Goal: Transaction & Acquisition: Purchase product/service

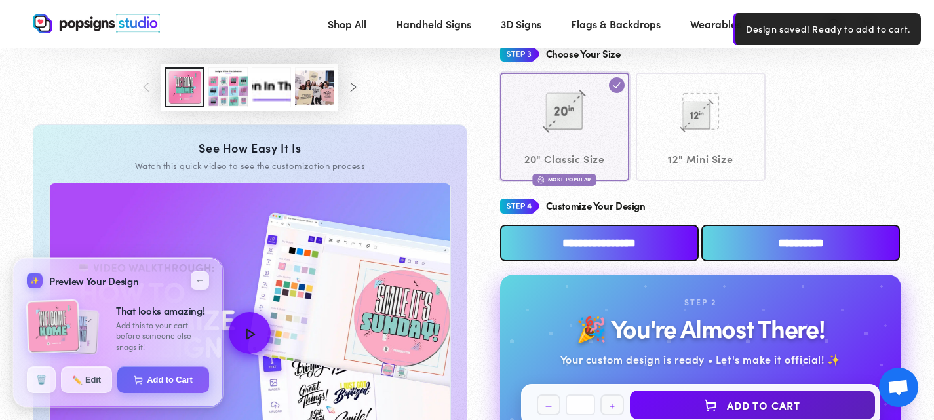
scroll to position [491, 0]
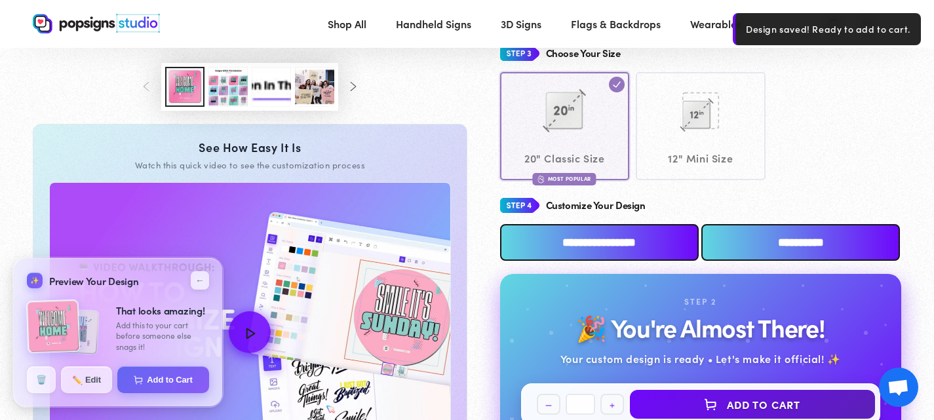
click at [888, 69] on div "Choose Your Size 20" Classic Size Most Popular 12" Mini Size" at bounding box center [701, 110] width 402 height 139
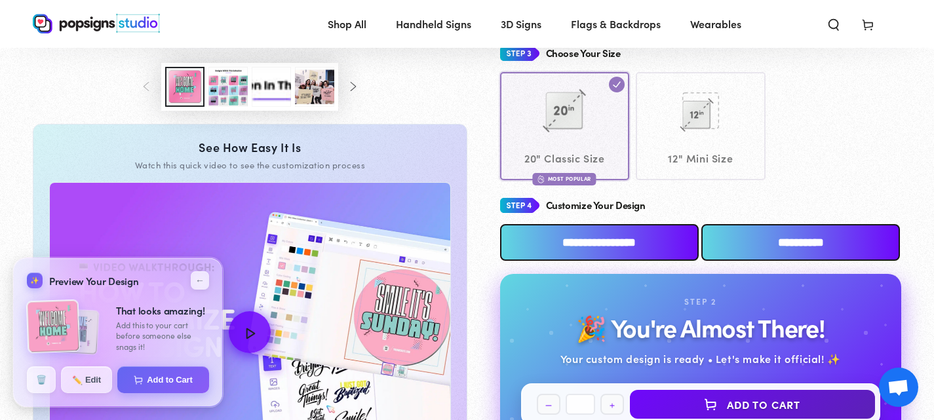
click at [746, 243] on input "**********" at bounding box center [800, 242] width 199 height 37
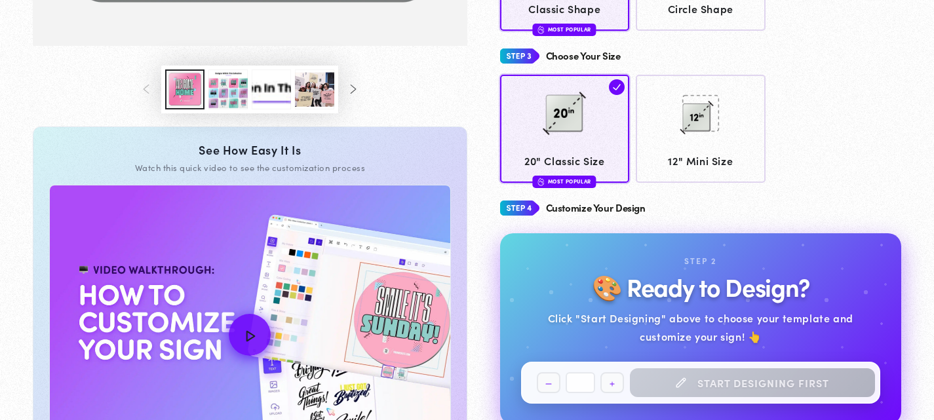
scroll to position [484, 0]
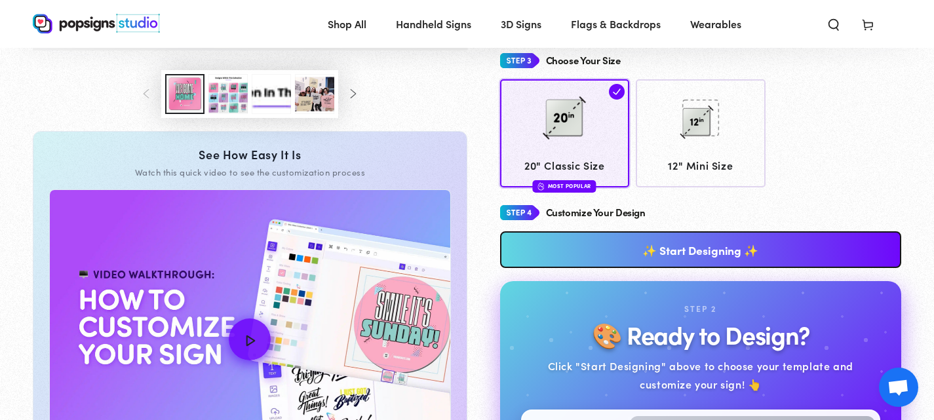
click at [695, 243] on link "✨ Start Designing ✨" at bounding box center [701, 249] width 402 height 37
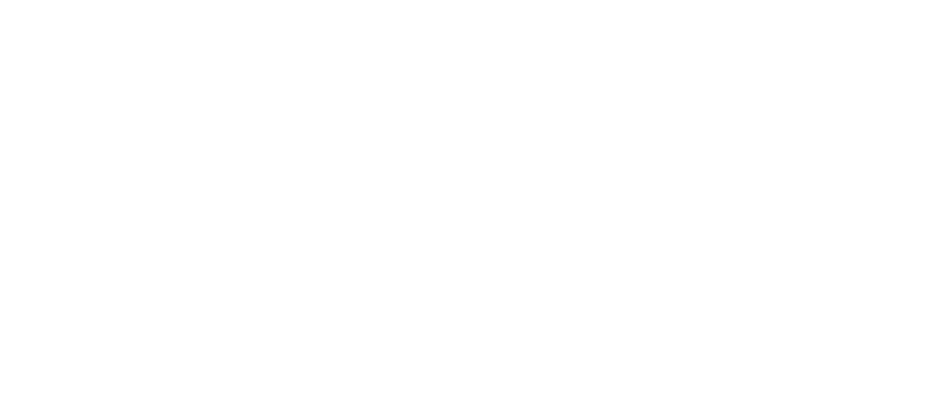
scroll to position [0, 0]
type textarea "An ancient tree with a door leading to a magical world"
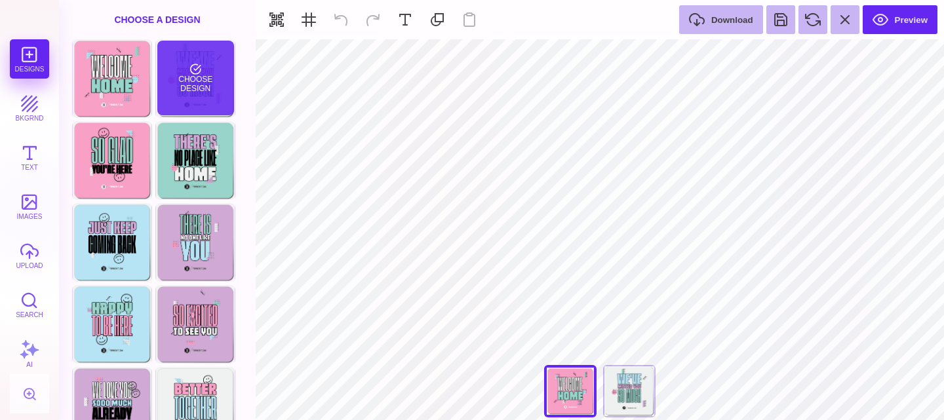
click at [203, 66] on div "Choose Design" at bounding box center [195, 78] width 77 height 75
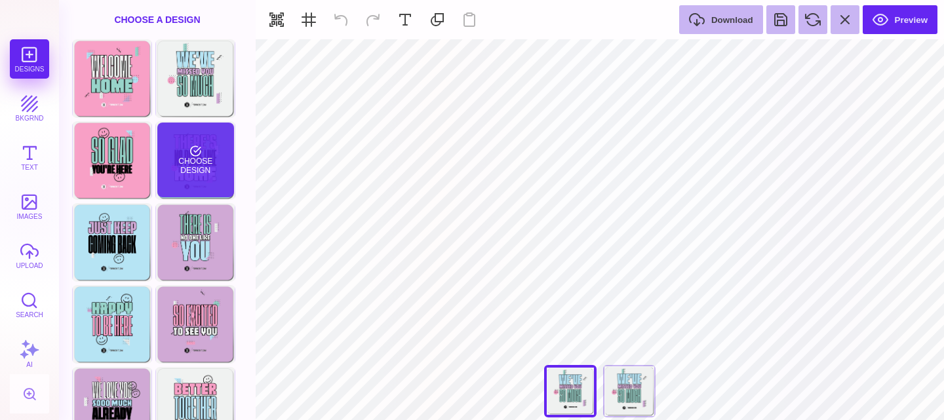
click at [203, 150] on div "Choose Design" at bounding box center [195, 160] width 77 height 75
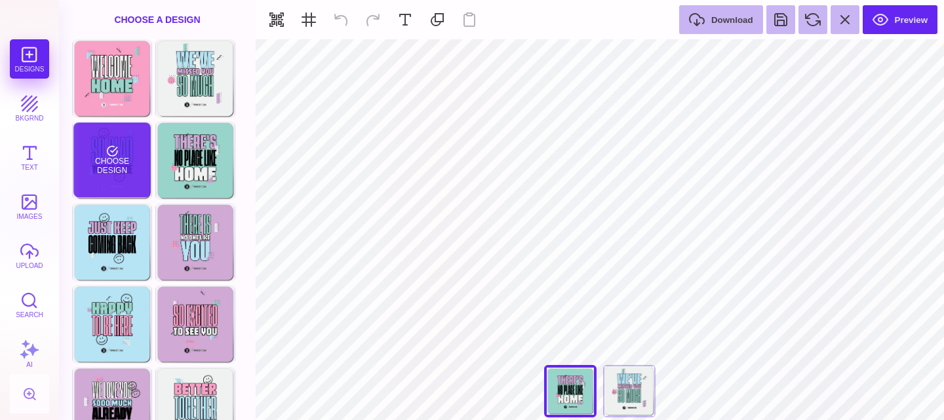
click at [147, 142] on div "Choose Design" at bounding box center [111, 160] width 77 height 75
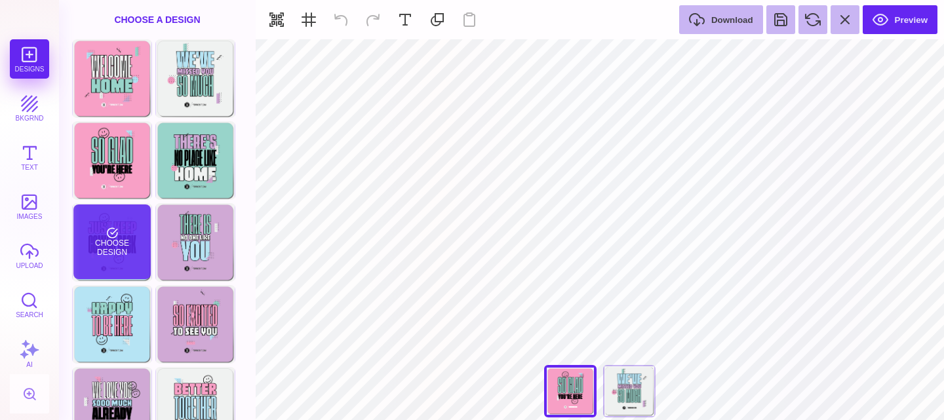
click at [146, 207] on div "Choose Design" at bounding box center [111, 242] width 77 height 75
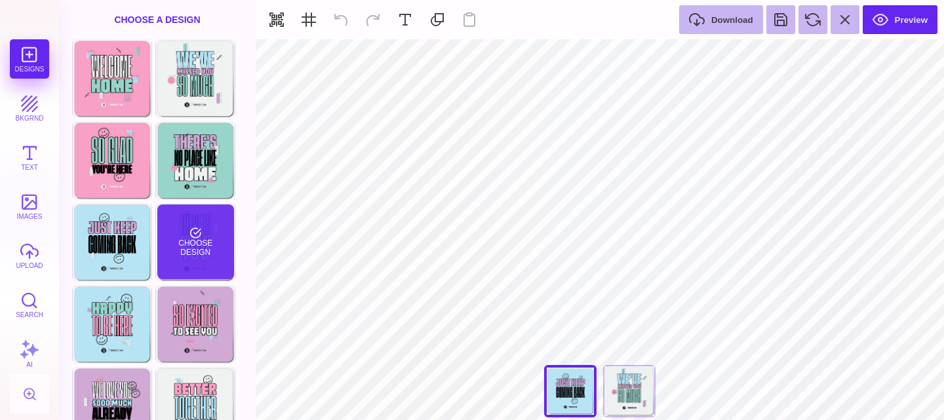
click at [216, 216] on div "Choose Design" at bounding box center [195, 242] width 77 height 75
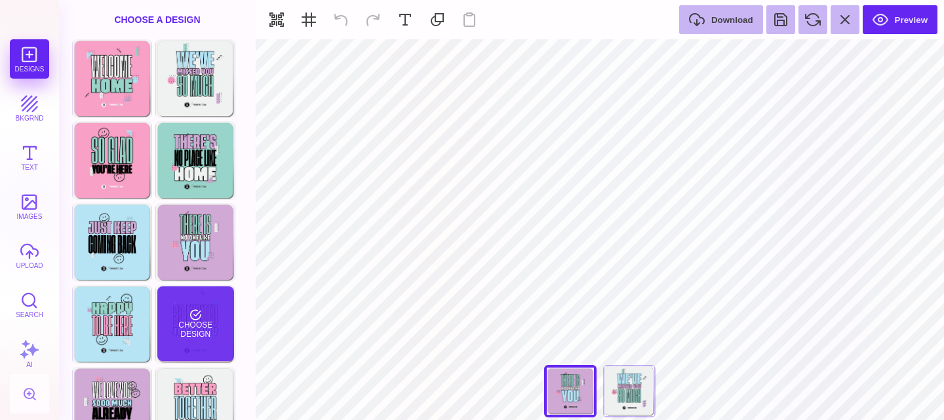
click at [194, 304] on div "Choose Design" at bounding box center [195, 323] width 77 height 75
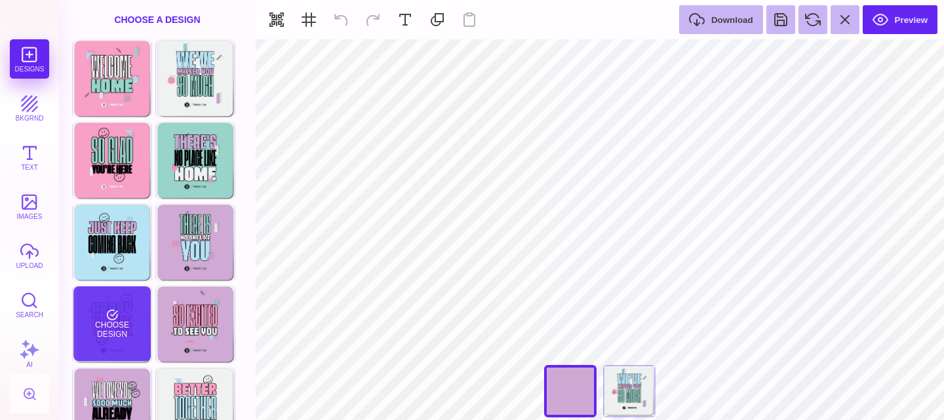
click at [128, 311] on div "Choose Design" at bounding box center [111, 323] width 77 height 75
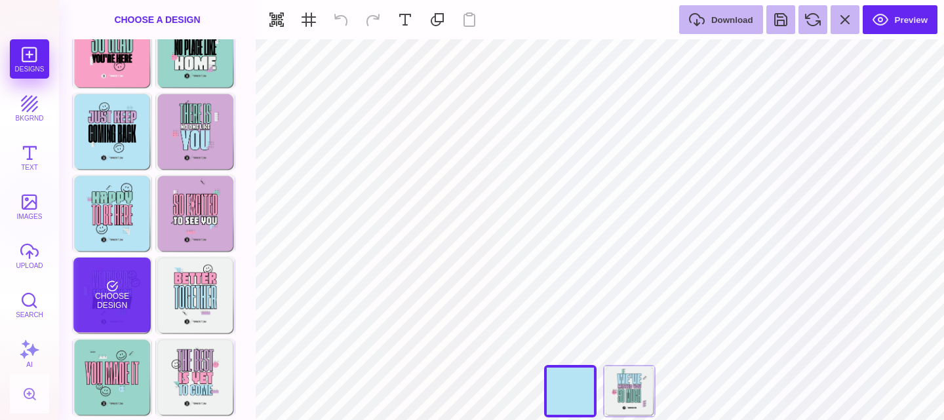
click at [126, 284] on div "Choose Design" at bounding box center [111, 295] width 77 height 75
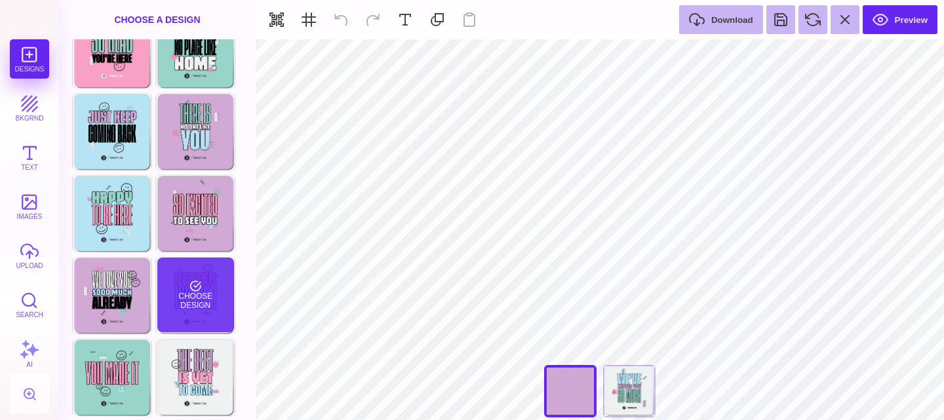
click at [177, 279] on div "Choose Design" at bounding box center [195, 295] width 77 height 75
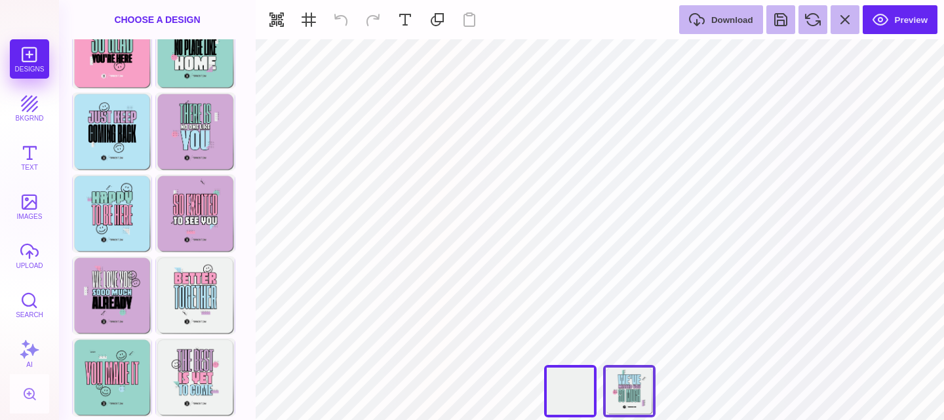
click at [633, 386] on div "We Missed You So Much" at bounding box center [629, 391] width 52 height 52
click at [587, 389] on div "Better Together" at bounding box center [570, 391] width 52 height 52
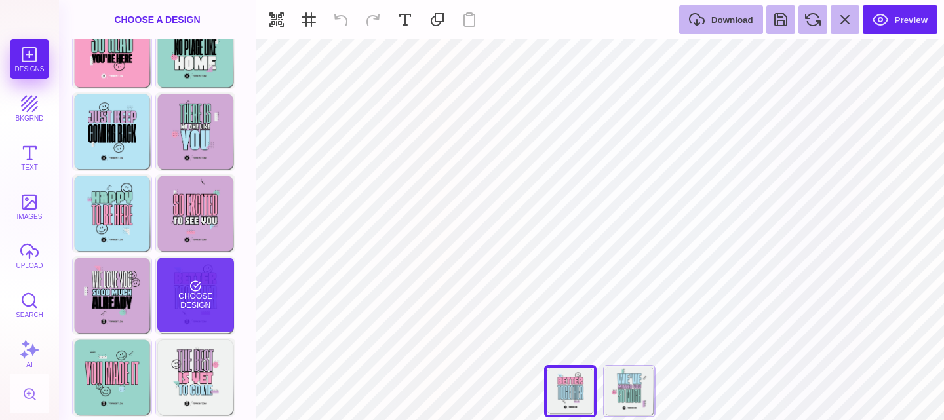
click at [204, 281] on div "Choose Design" at bounding box center [195, 295] width 77 height 75
click at [199, 312] on div "Choose Design" at bounding box center [195, 295] width 77 height 75
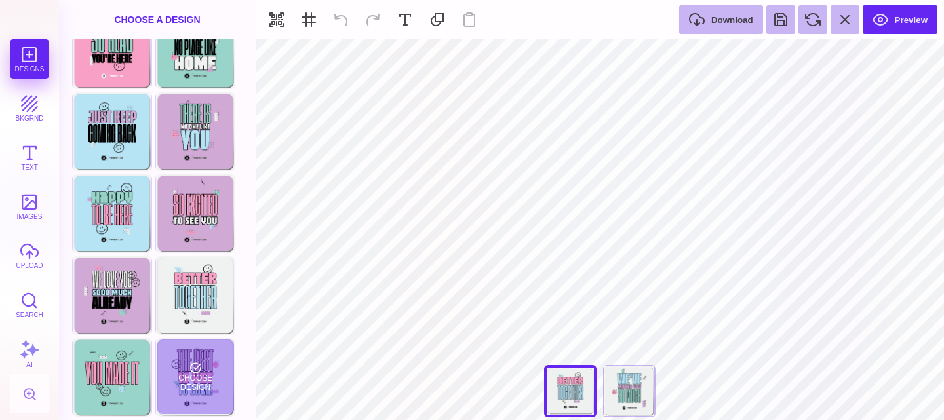
click at [163, 338] on div "The Best Is Yet To Come Choose Design" at bounding box center [195, 377] width 80 height 79
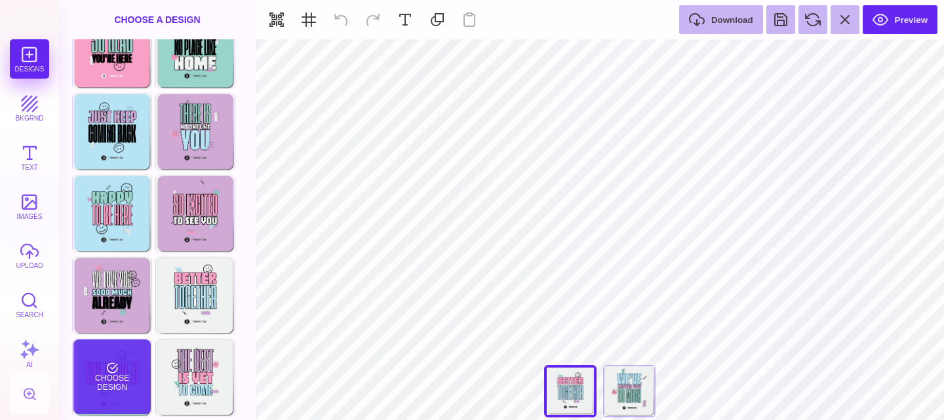
click at [136, 389] on div "Choose Design" at bounding box center [111, 377] width 77 height 75
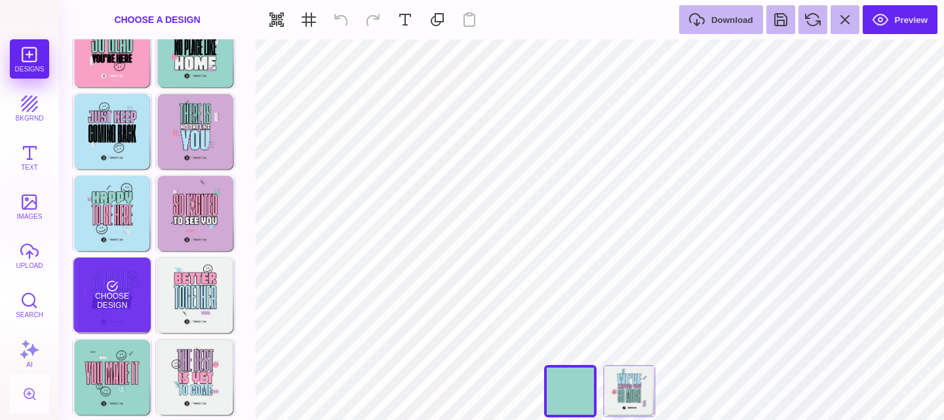
click at [130, 301] on div "Choose Design" at bounding box center [111, 295] width 77 height 75
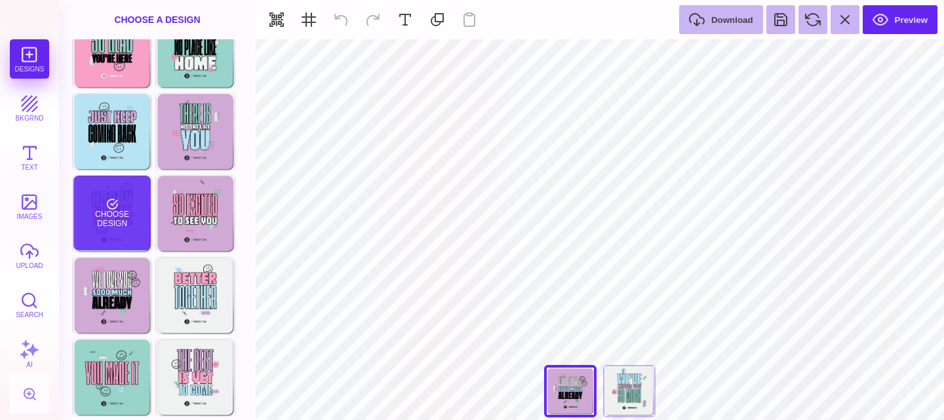
click at [127, 214] on div "Choose Design" at bounding box center [111, 213] width 77 height 75
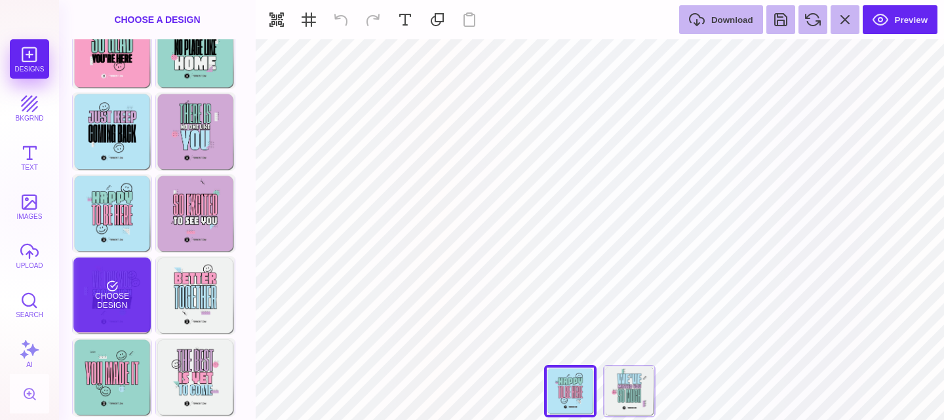
click at [127, 315] on div "Choose Design" at bounding box center [111, 295] width 77 height 75
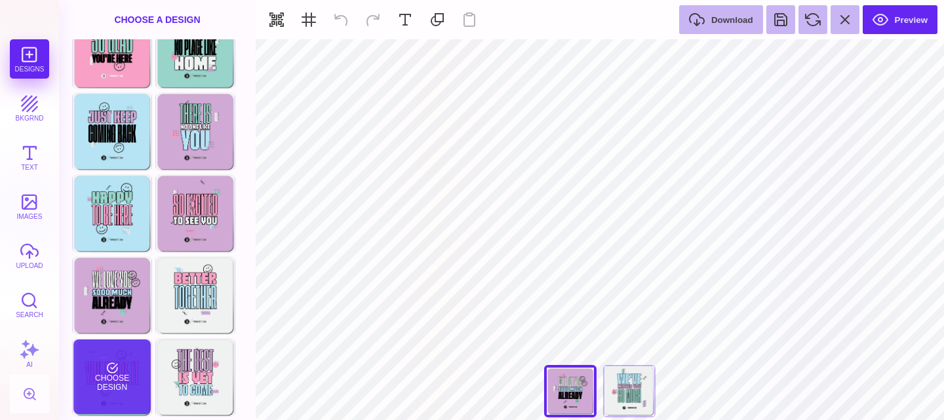
click at [129, 361] on div "Choose Design" at bounding box center [111, 377] width 77 height 75
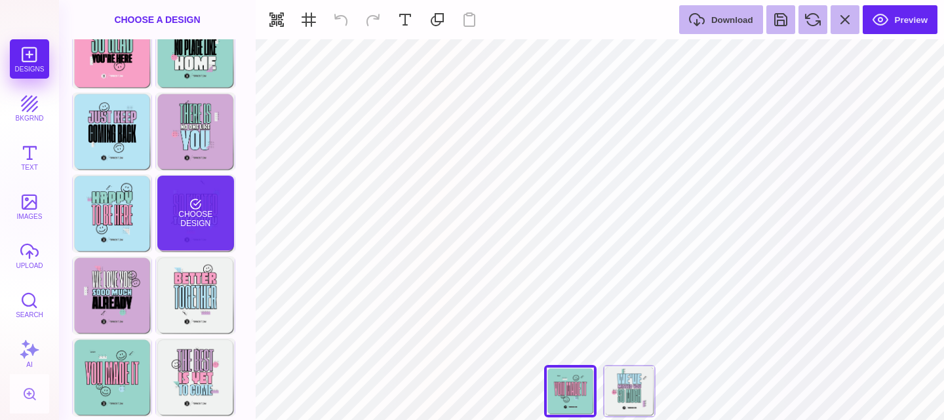
click at [221, 229] on div "Choose Design" at bounding box center [195, 213] width 77 height 75
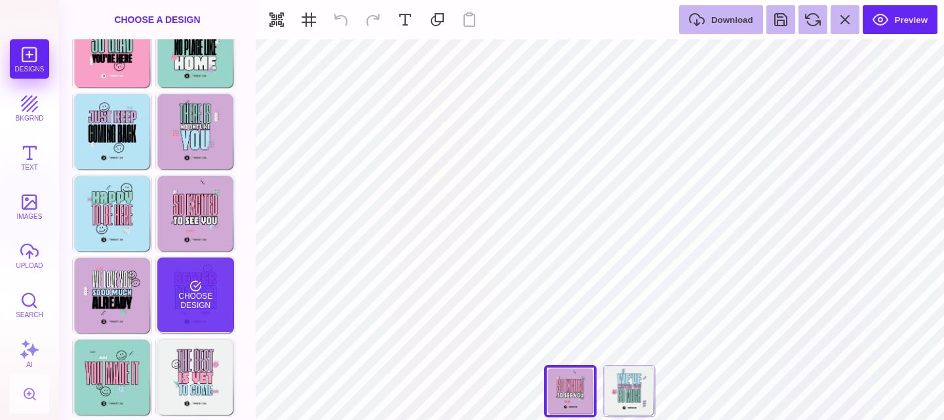
click at [212, 298] on div "Choose Design" at bounding box center [195, 295] width 77 height 75
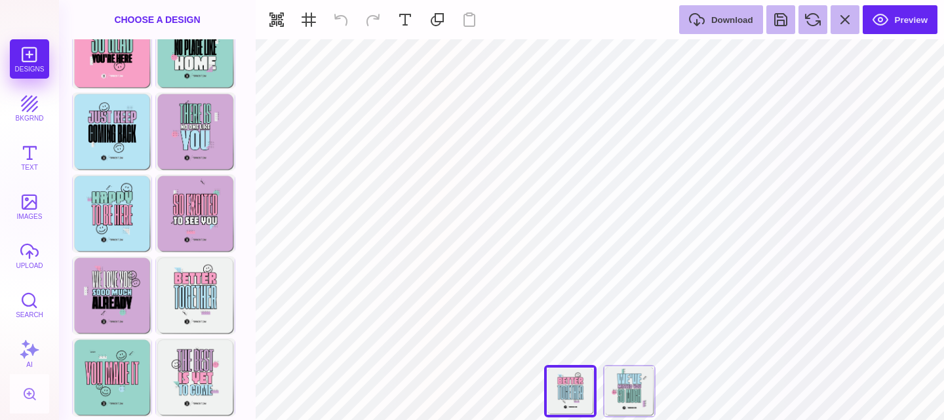
click at [211, 337] on div "Welcome Home Choose Design We've Missed You So Much Choose Design So Glad You'r…" at bounding box center [157, 175] width 197 height 492
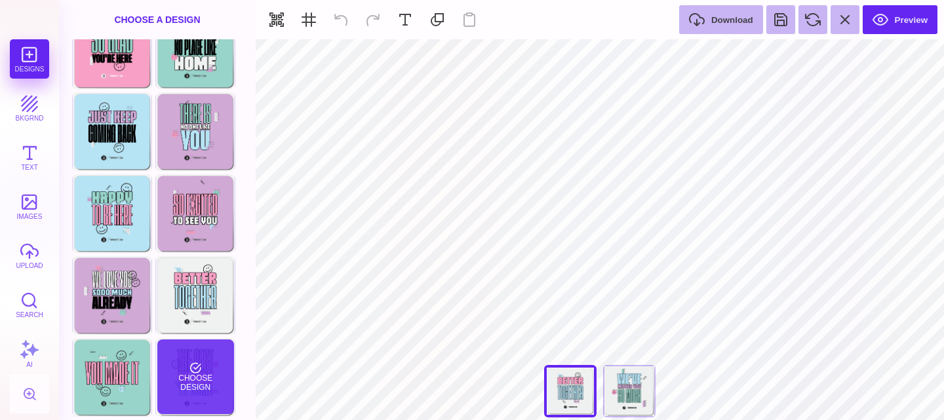
click at [209, 354] on div "Choose Design" at bounding box center [195, 377] width 77 height 75
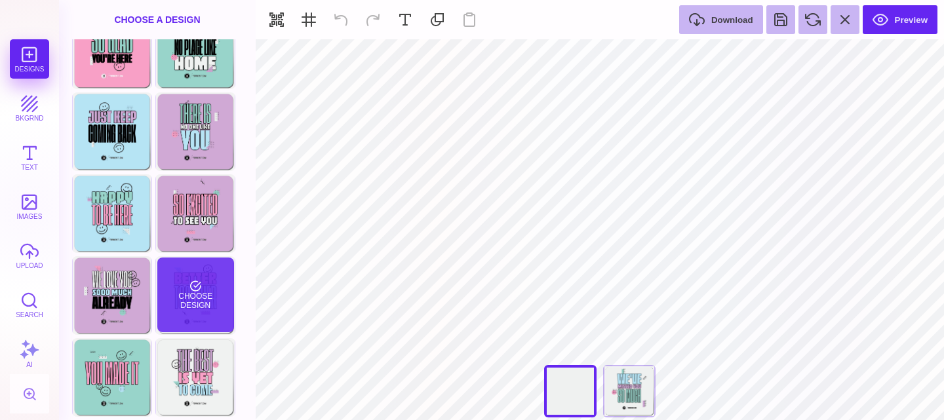
click at [205, 271] on div "Choose Design" at bounding box center [195, 295] width 77 height 75
click at [202, 324] on div "Choose Design" at bounding box center [195, 295] width 77 height 75
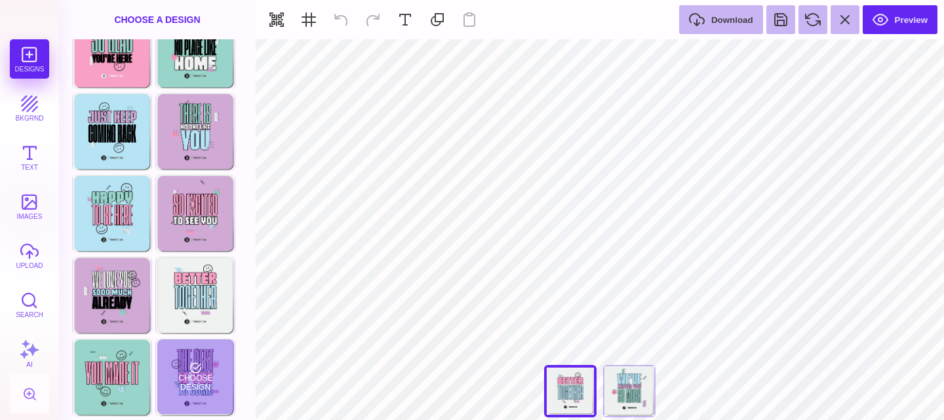
click at [201, 339] on div "The Best Is Yet To Come Choose Design" at bounding box center [195, 377] width 80 height 79
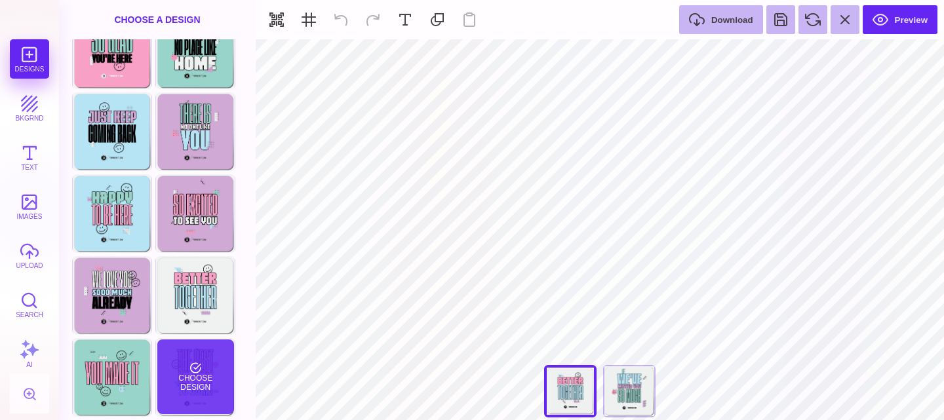
click at [200, 370] on div "Choose Design" at bounding box center [195, 377] width 77 height 75
click at [201, 366] on div "Choose Design" at bounding box center [195, 377] width 77 height 75
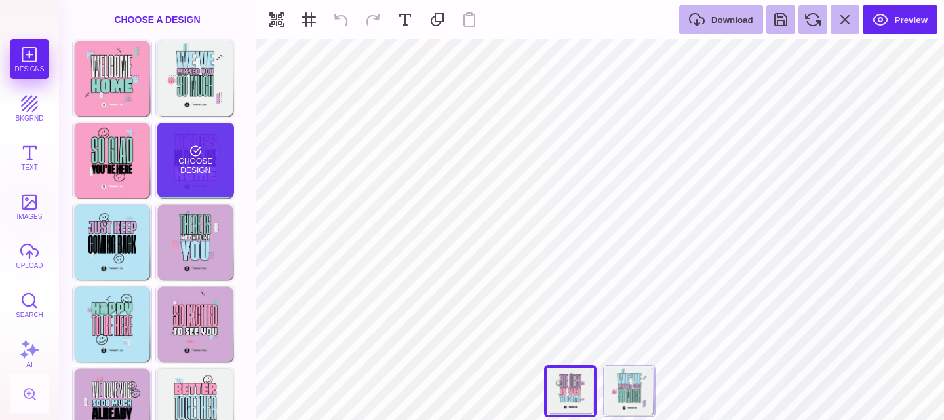
click at [206, 157] on div "Choose Design" at bounding box center [195, 160] width 77 height 75
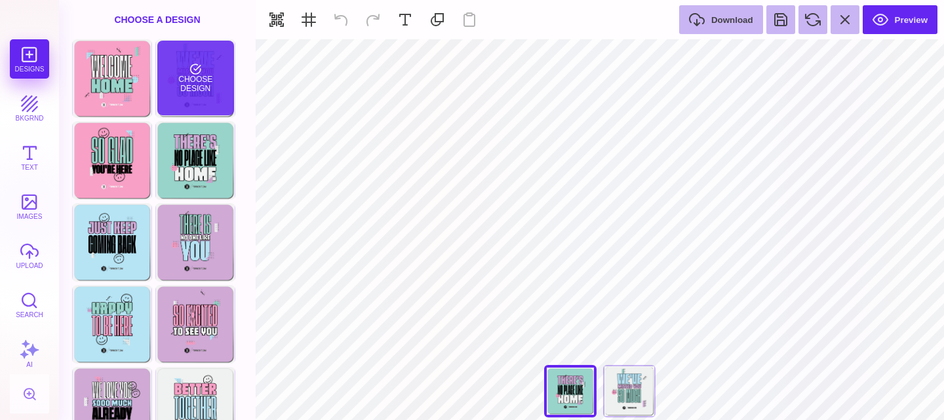
click at [195, 75] on div "Choose Design" at bounding box center [195, 78] width 77 height 75
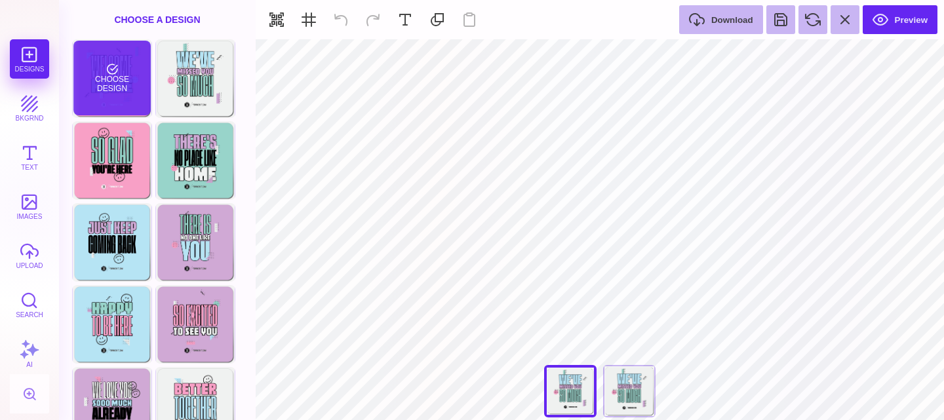
click at [116, 81] on div "Choose Design" at bounding box center [111, 78] width 77 height 75
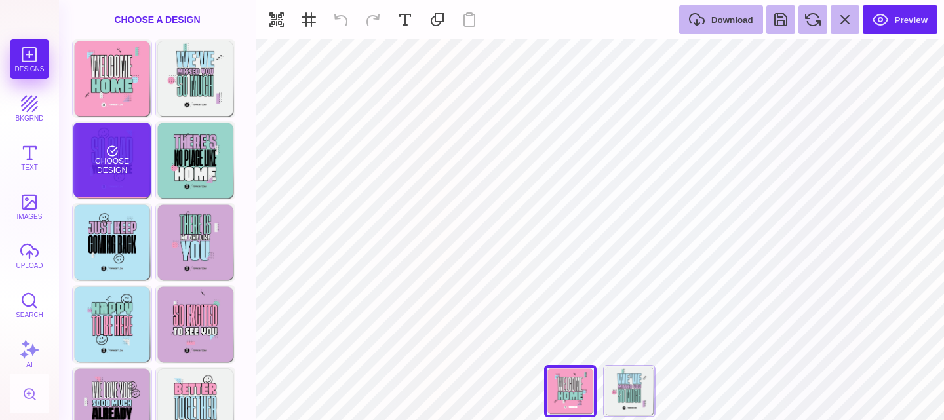
click at [123, 149] on div "Choose Design" at bounding box center [111, 160] width 77 height 75
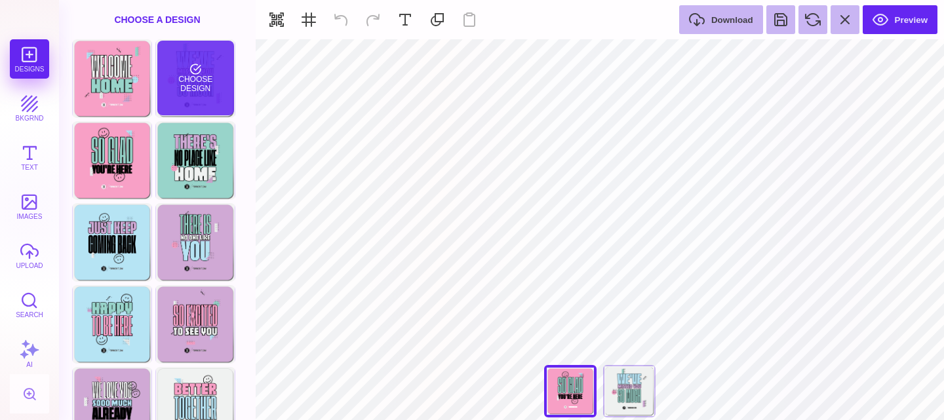
click at [212, 106] on div "Choose Design" at bounding box center [195, 78] width 77 height 75
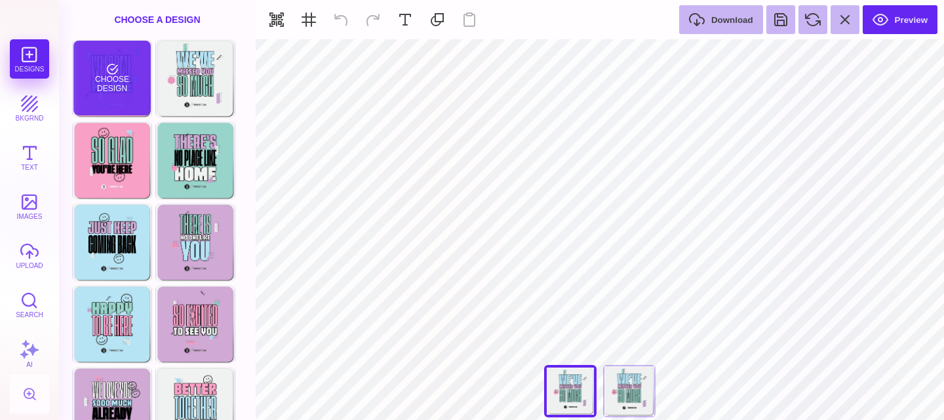
click at [125, 99] on div "Choose Design" at bounding box center [111, 78] width 77 height 75
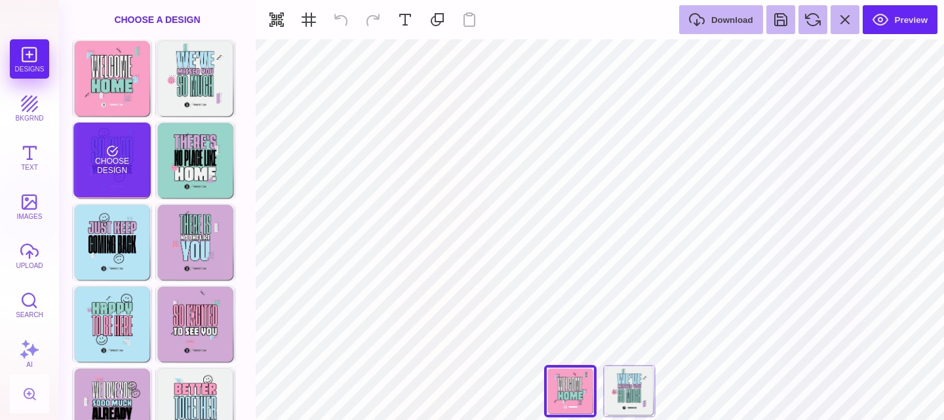
click at [125, 155] on div "Choose Design" at bounding box center [111, 160] width 77 height 75
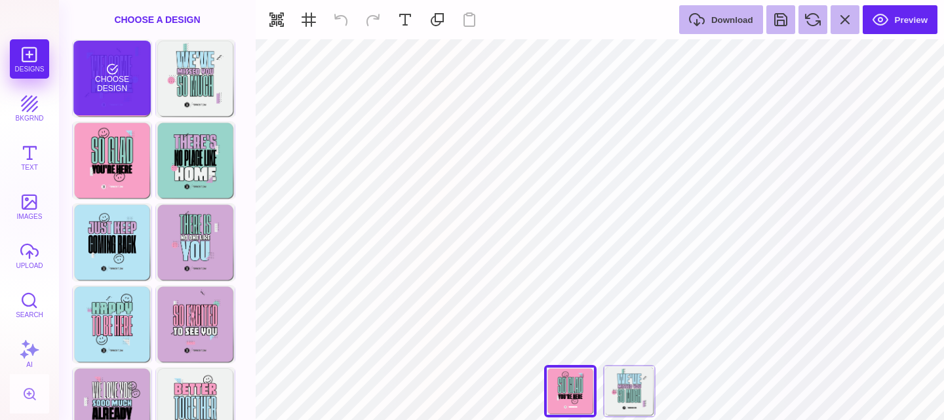
click at [115, 104] on div "Choose Design" at bounding box center [111, 78] width 77 height 75
